Goal: Task Accomplishment & Management: Manage account settings

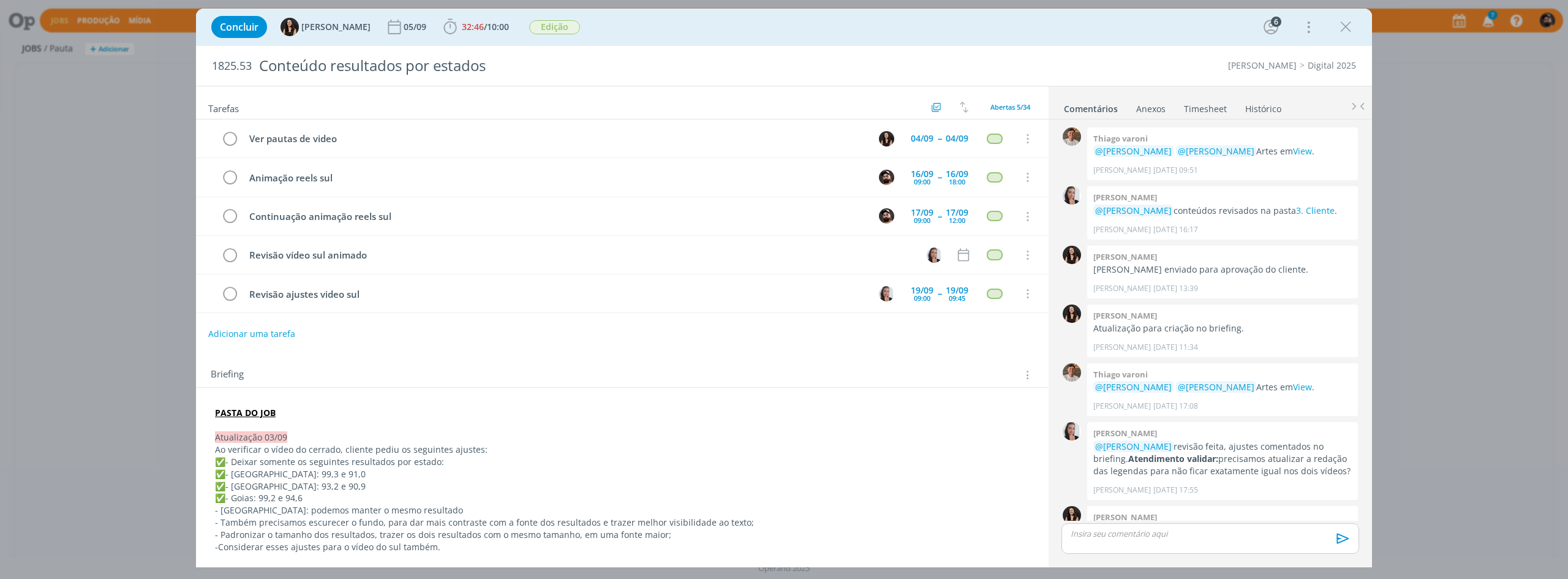
scroll to position [932, 0]
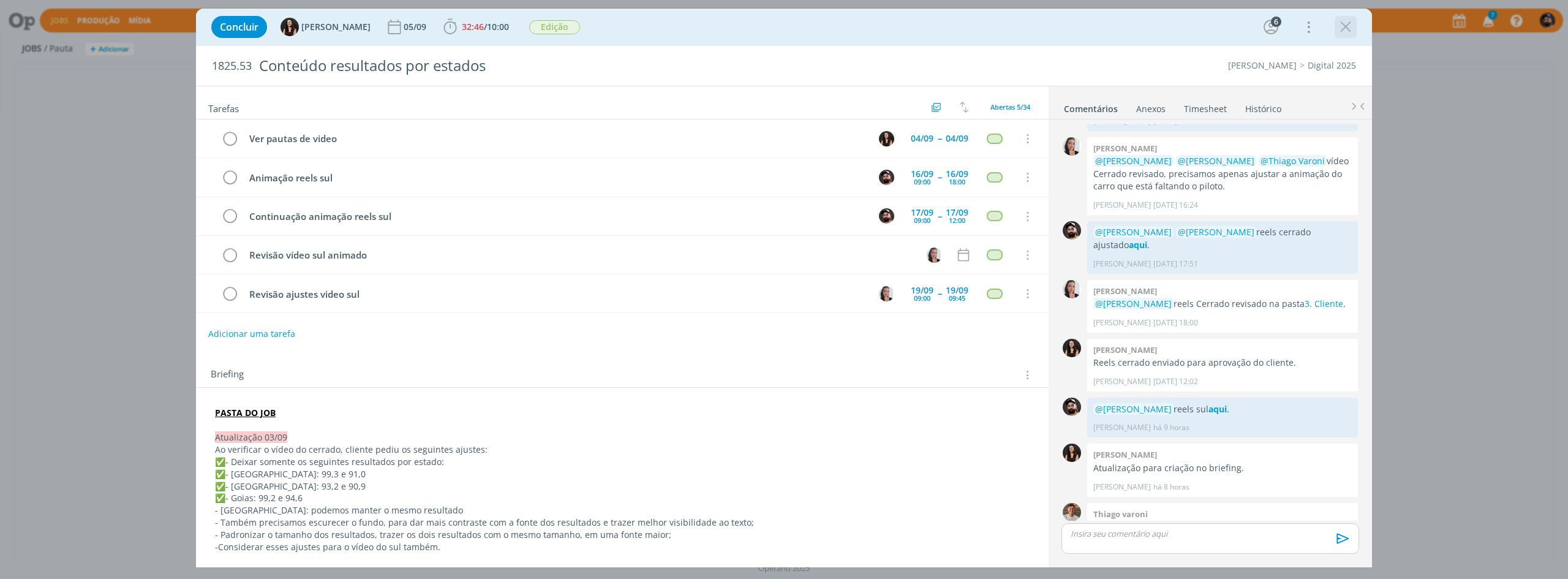
click at [1350, 24] on icon "dialog" at bounding box center [1346, 27] width 18 height 18
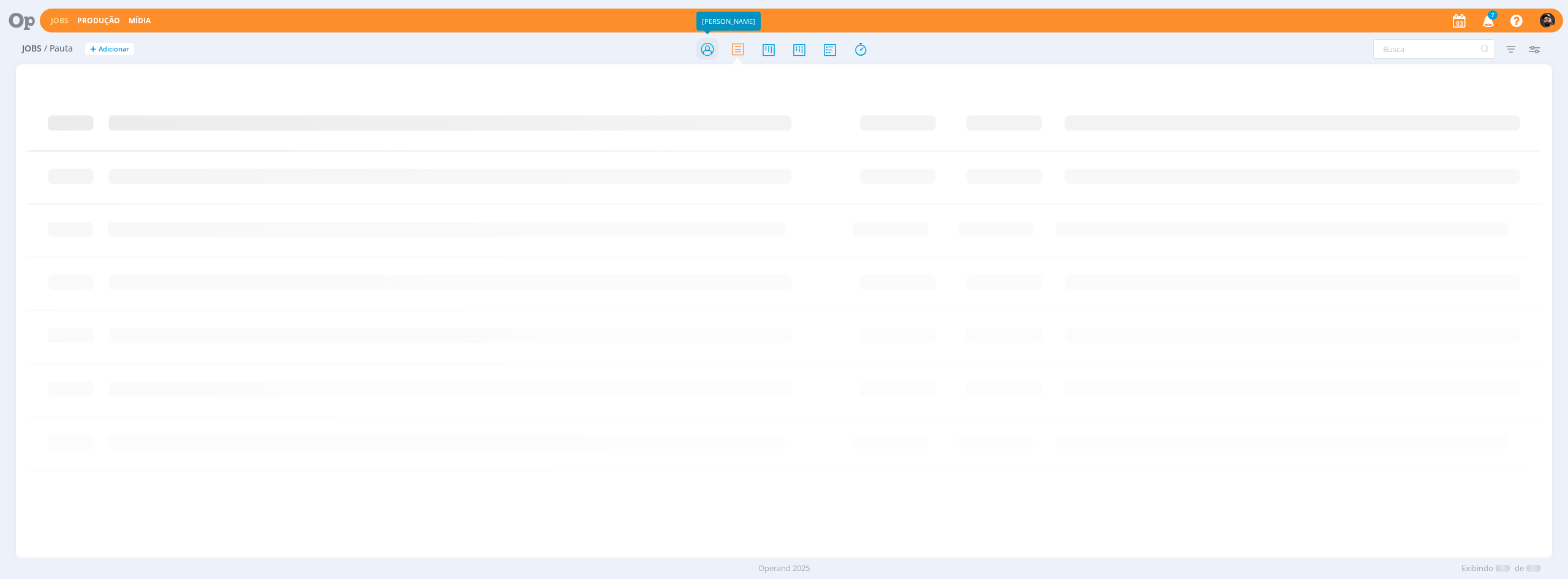
click at [705, 56] on icon at bounding box center [707, 50] width 22 height 24
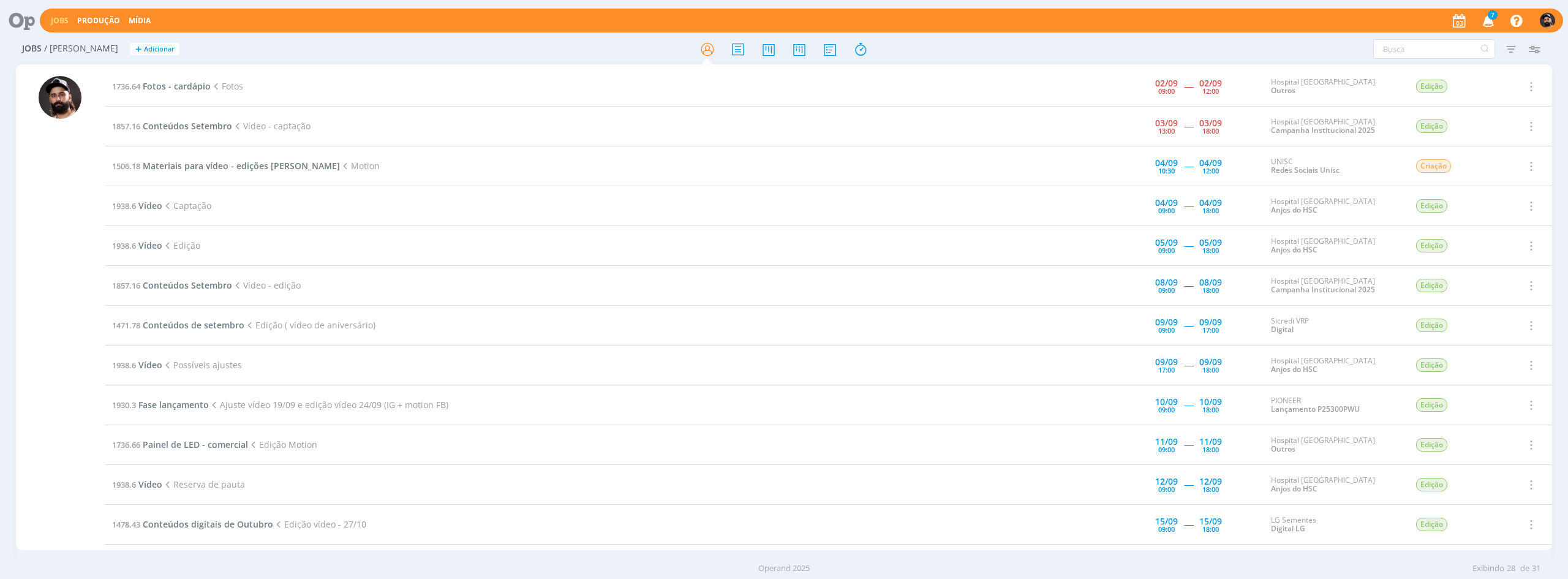
click at [168, 77] on td "1736.64 Fotos - cardápio Fotos" at bounding box center [573, 86] width 936 height 40
click at [168, 85] on span "Fotos - cardápio" at bounding box center [177, 86] width 68 height 11
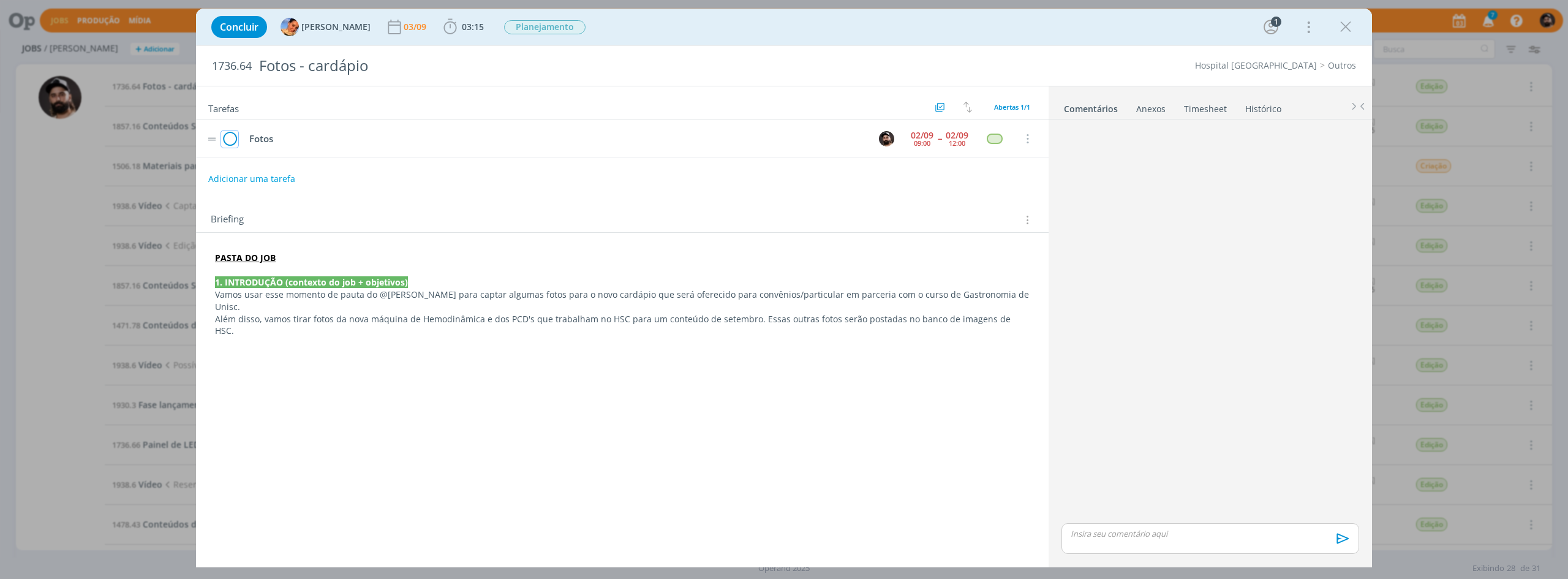
click at [227, 134] on icon "dialog" at bounding box center [229, 139] width 17 height 18
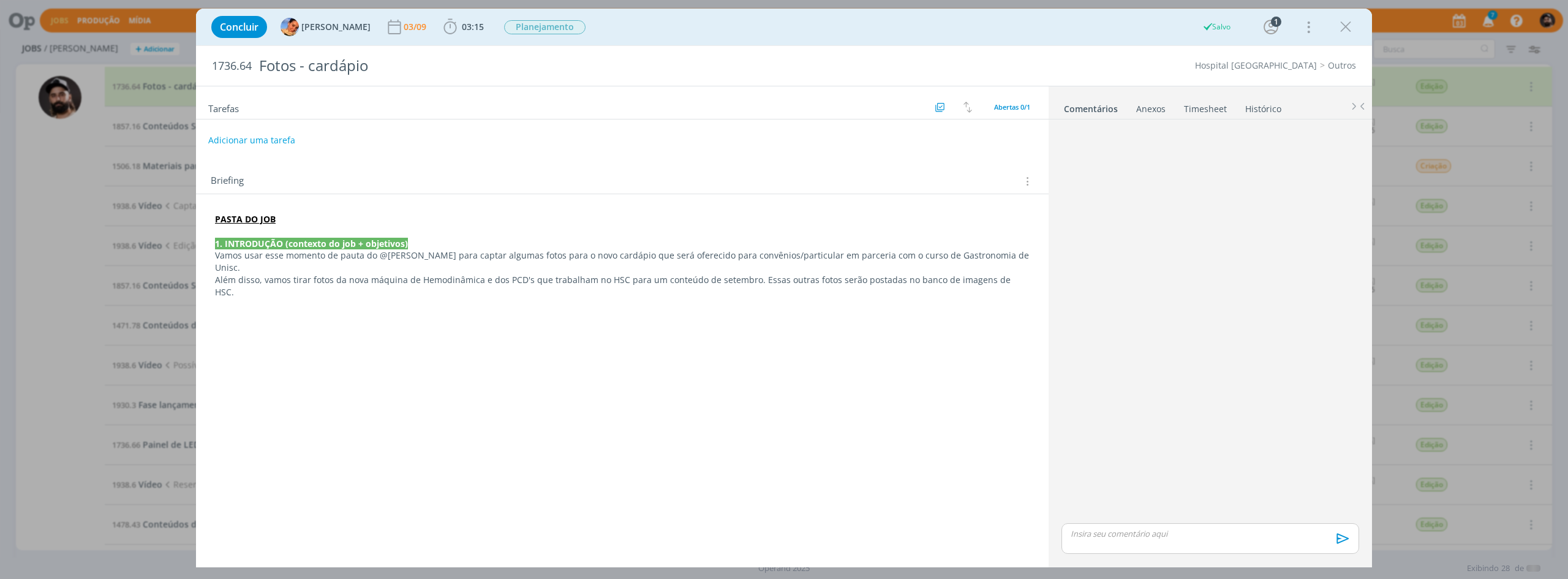
click at [1346, 34] on icon "dialog" at bounding box center [1346, 27] width 18 height 18
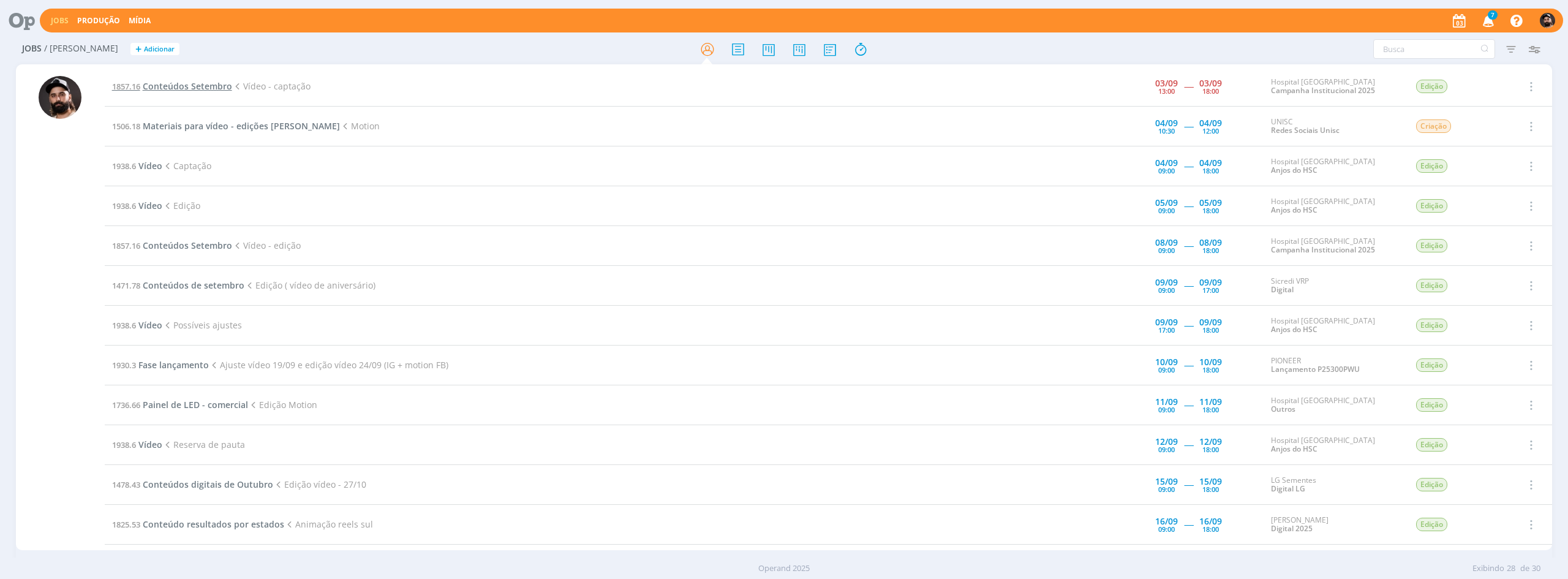
click at [204, 84] on span "Conteúdos Setembro" at bounding box center [187, 86] width 89 height 11
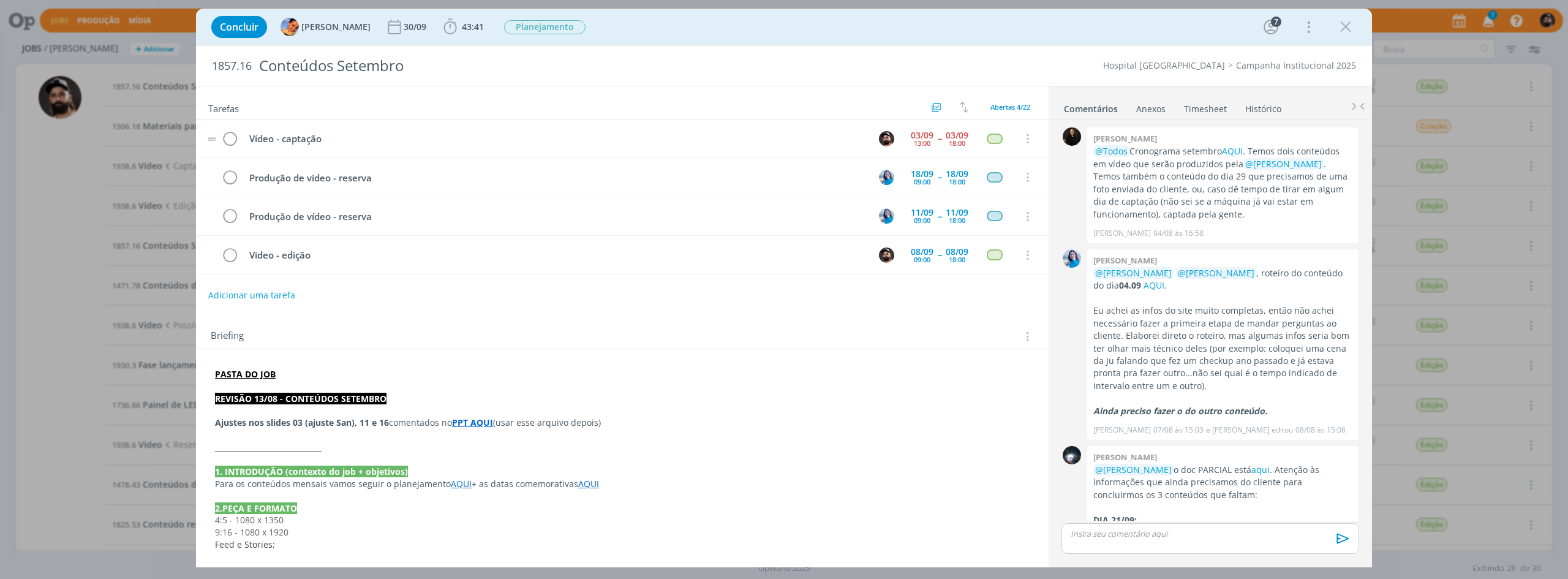
scroll to position [1320, 0]
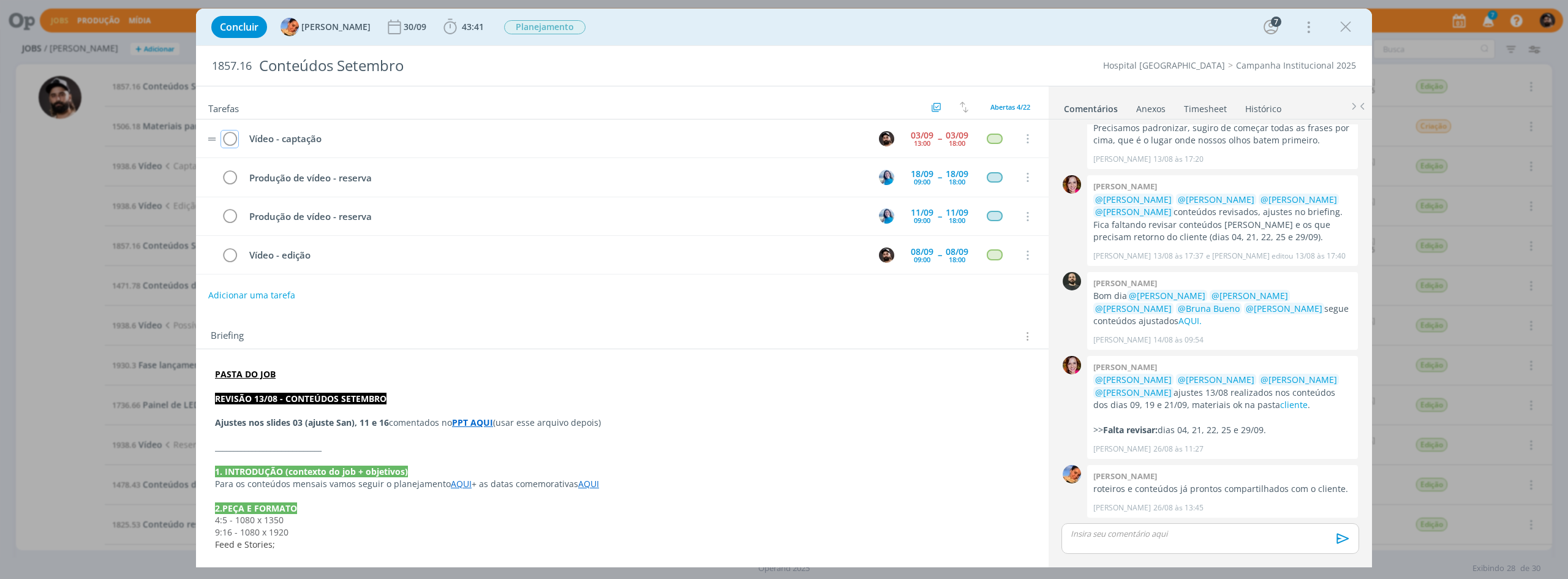
click at [231, 130] on button "dialog" at bounding box center [229, 139] width 18 height 18
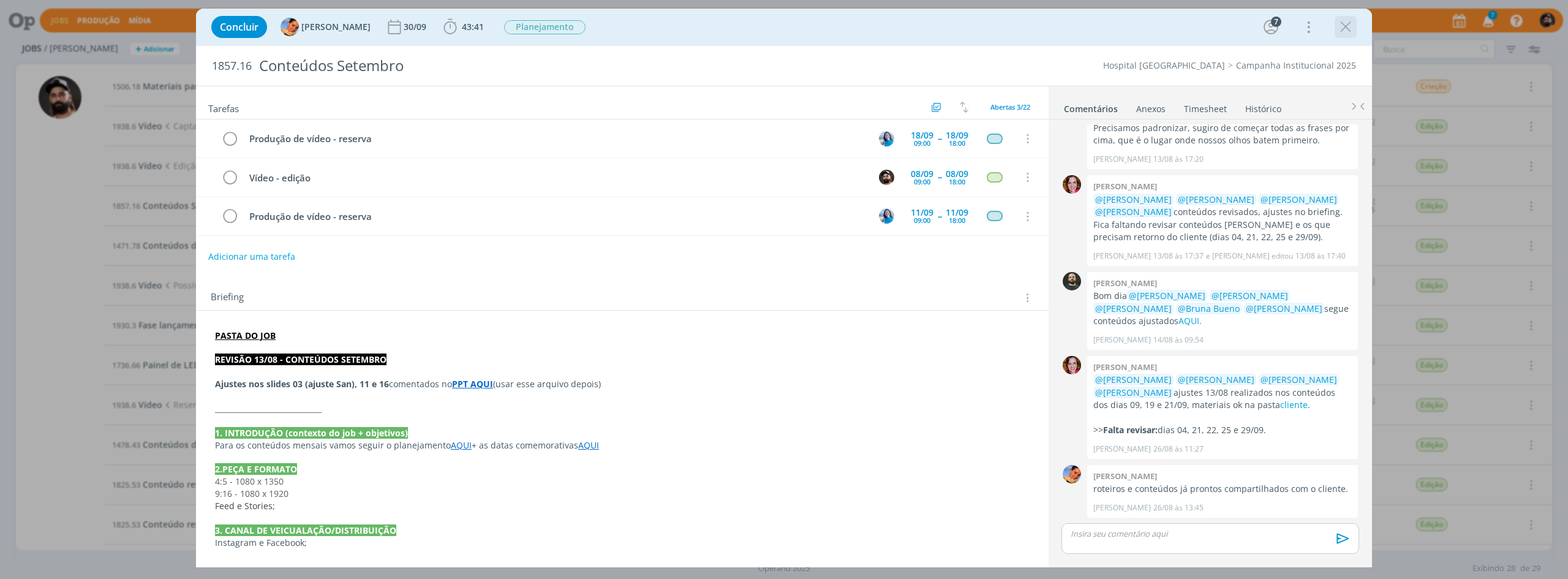
click at [1349, 34] on icon "dialog" at bounding box center [1346, 27] width 18 height 18
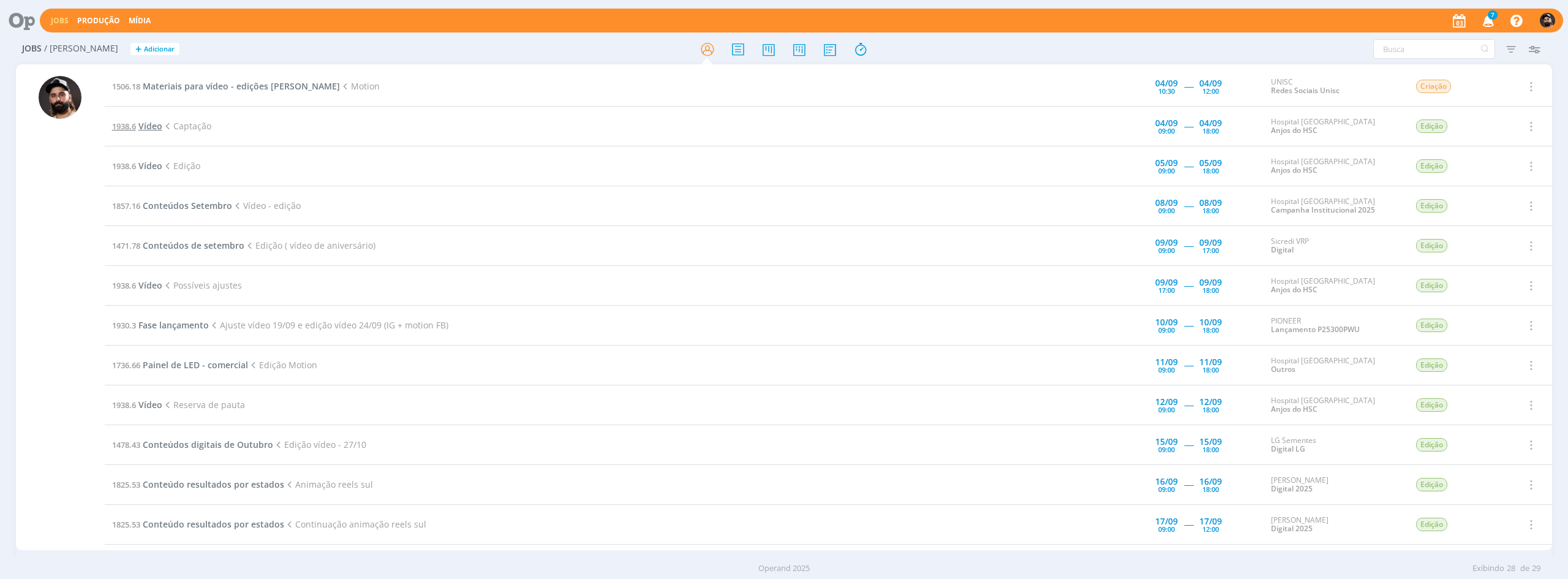
click at [136, 127] on span "1938.6" at bounding box center [124, 126] width 24 height 11
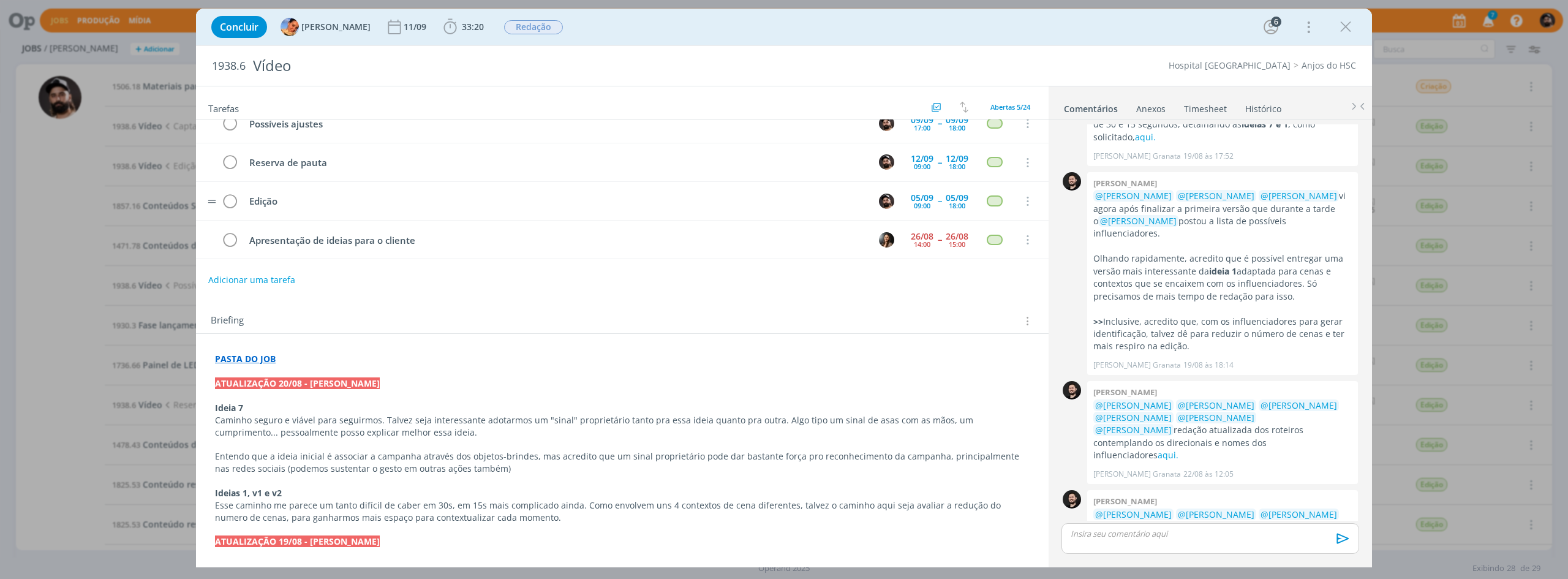
scroll to position [123, 0]
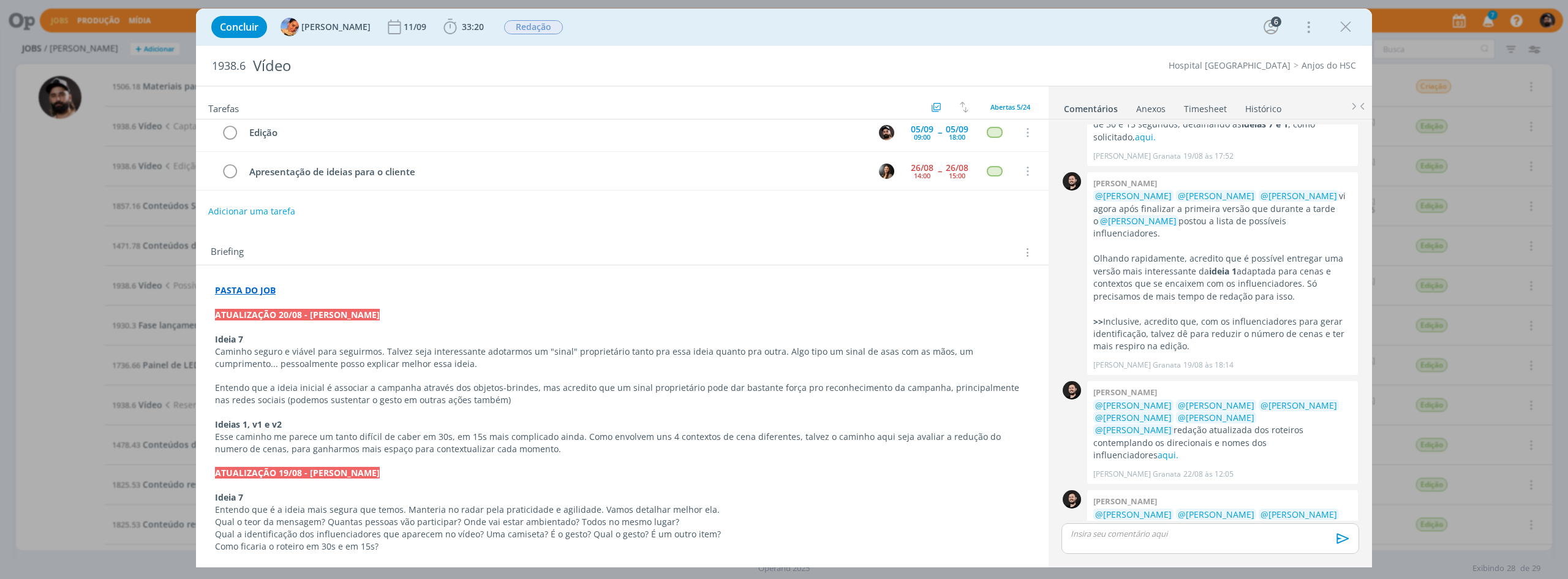
click at [645, 231] on div "Tarefas Usar Job de template Ordenar por: Prazo crescente Prazo decrescente Ord…" at bounding box center [622, 322] width 853 height 471
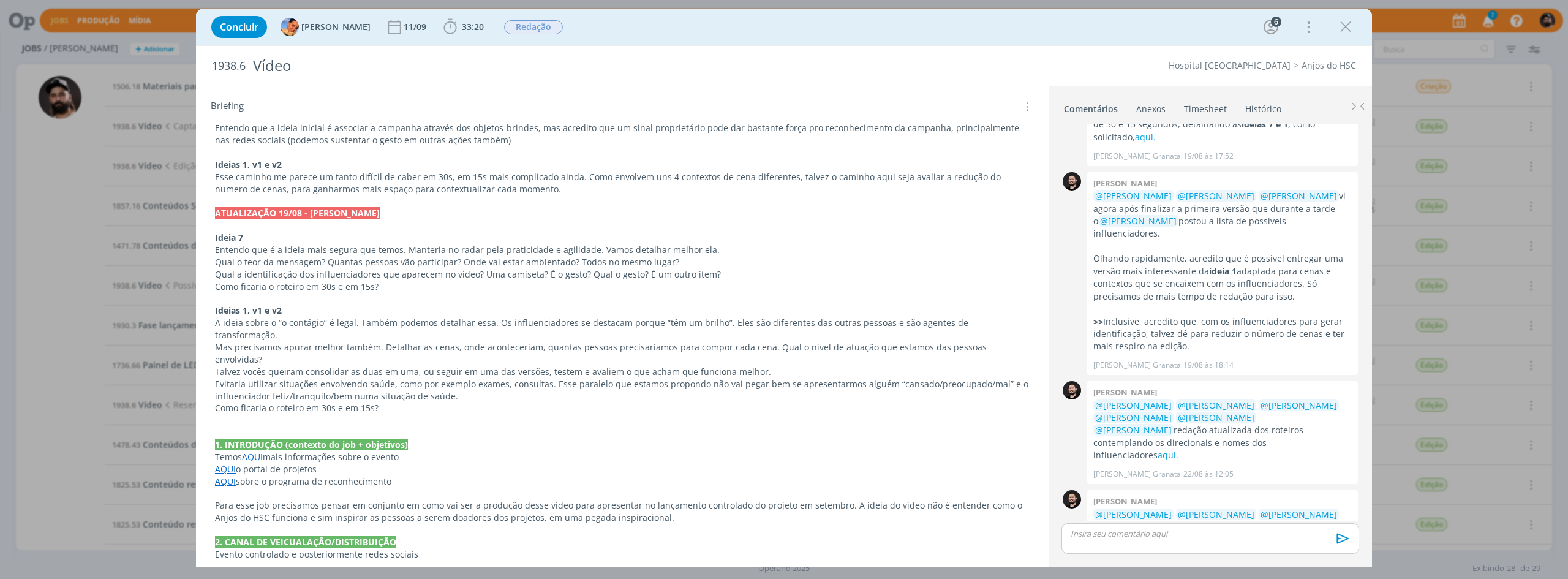
scroll to position [443, 0]
